Goal: Task Accomplishment & Management: Manage account settings

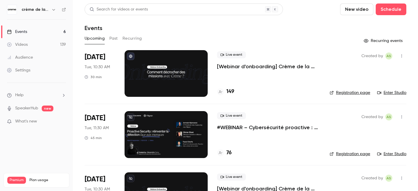
click at [230, 130] on p "#WEBINAR – Cybersécurité proactive : une nouvelle ère pour la détection des men…" at bounding box center [268, 127] width 103 height 7
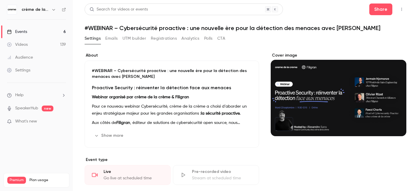
click at [160, 39] on button "Registrations" at bounding box center [164, 38] width 26 height 9
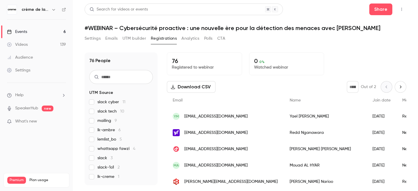
click at [110, 129] on span "lk-ambre 6" at bounding box center [108, 130] width 23 height 6
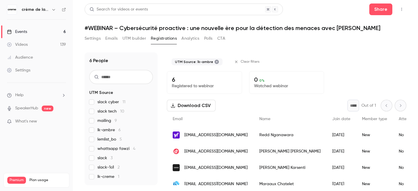
click at [96, 129] on label "lk-ambre 6" at bounding box center [121, 130] width 64 height 6
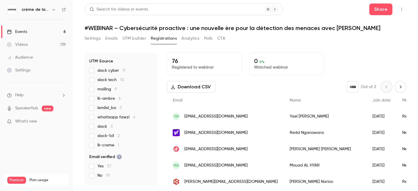
scroll to position [32, 0]
click at [189, 40] on button "Analytics" at bounding box center [190, 38] width 18 height 9
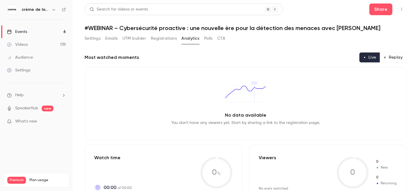
click at [142, 39] on button "UTM builder" at bounding box center [134, 38] width 24 height 9
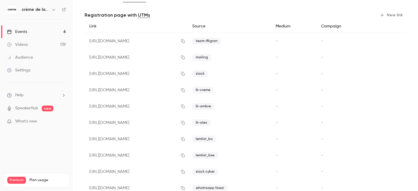
scroll to position [42, 0]
click at [185, 91] on icon "button" at bounding box center [182, 90] width 5 height 4
click at [185, 107] on icon "button" at bounding box center [182, 106] width 5 height 4
